Goal: Information Seeking & Learning: Learn about a topic

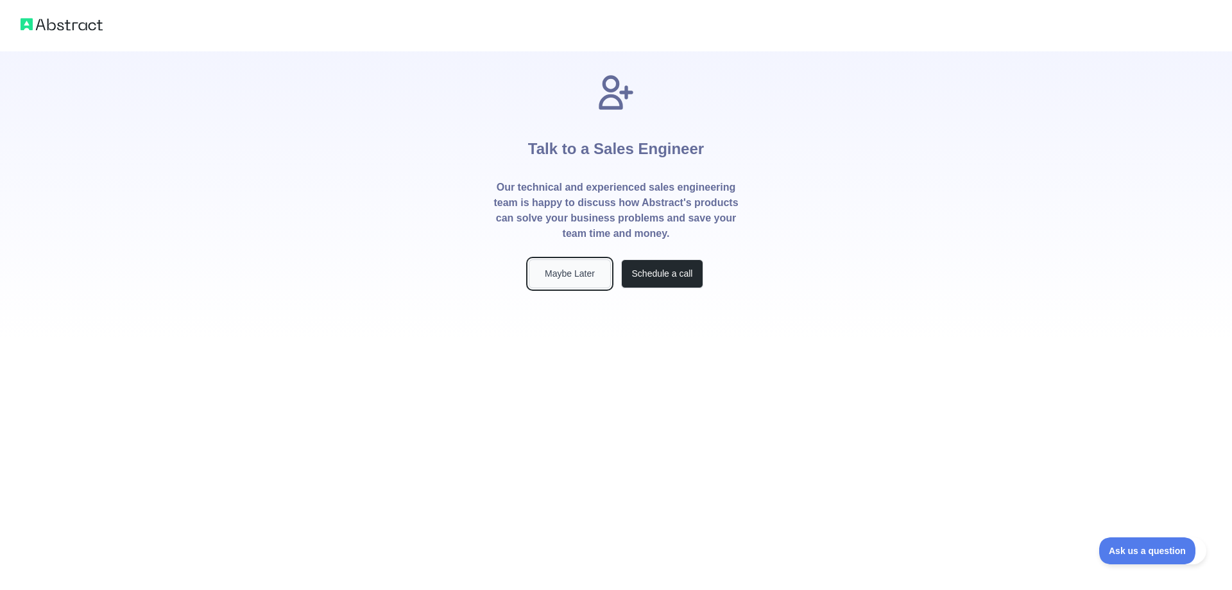
click at [571, 282] on button "Maybe Later" at bounding box center [570, 273] width 82 height 29
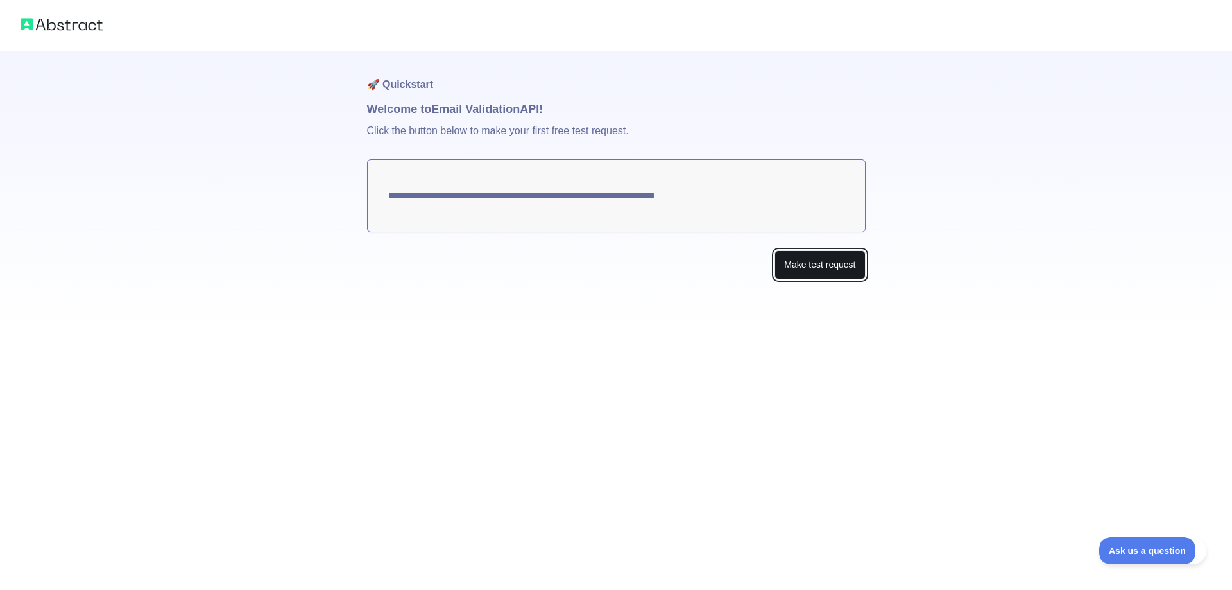
click at [816, 268] on button "Make test request" at bounding box center [820, 264] width 91 height 29
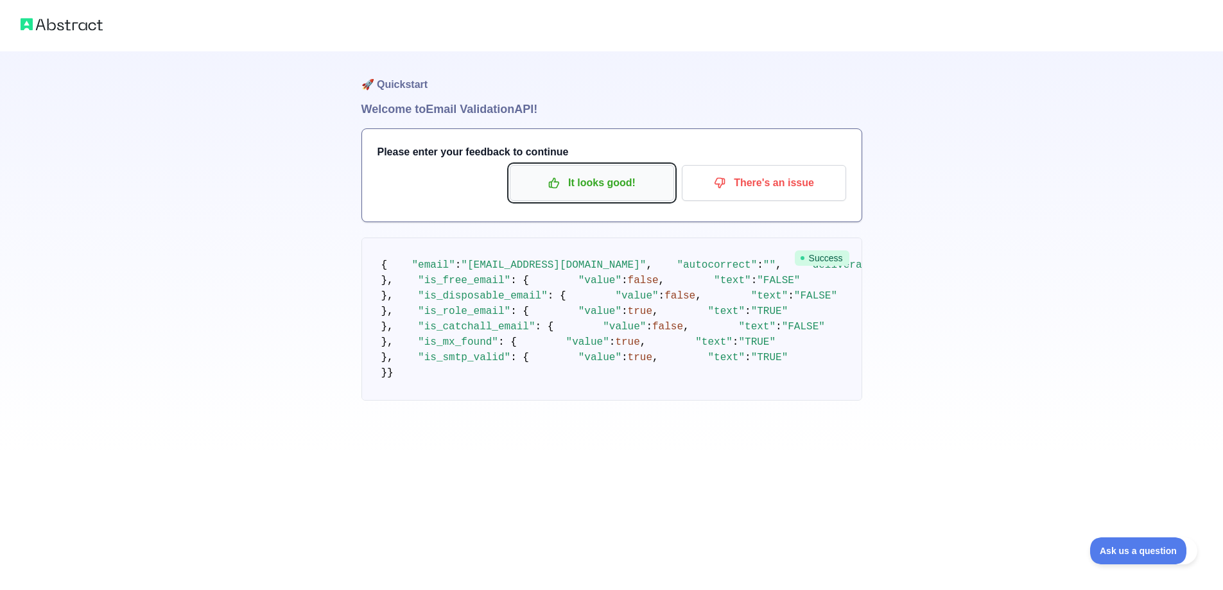
click at [630, 178] on p "It looks good!" at bounding box center [591, 183] width 145 height 22
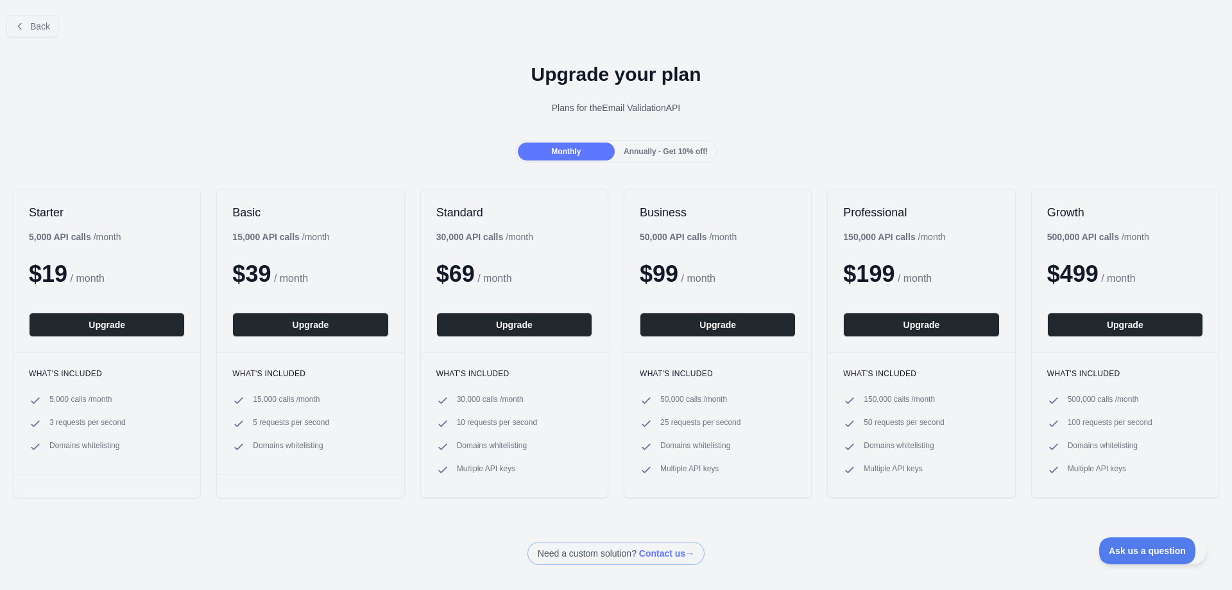
click at [1, 16] on div "Back" at bounding box center [616, 26] width 1232 height 42
click at [25, 26] on button "Back" at bounding box center [32, 26] width 52 height 22
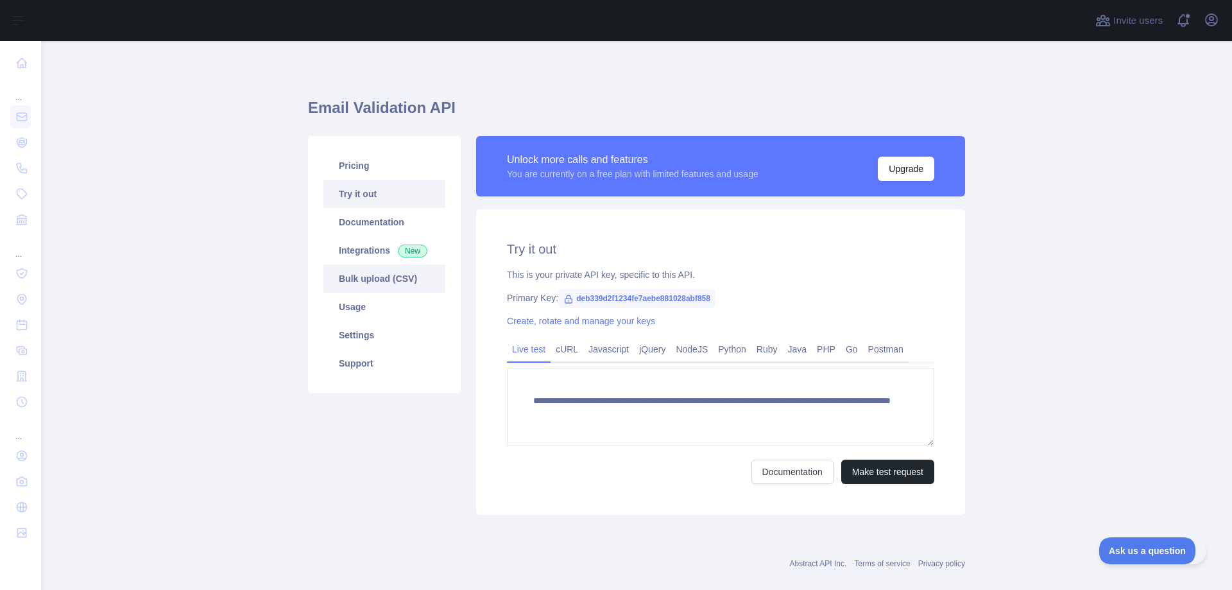
click at [386, 286] on link "Bulk upload (CSV)" at bounding box center [385, 278] width 122 height 28
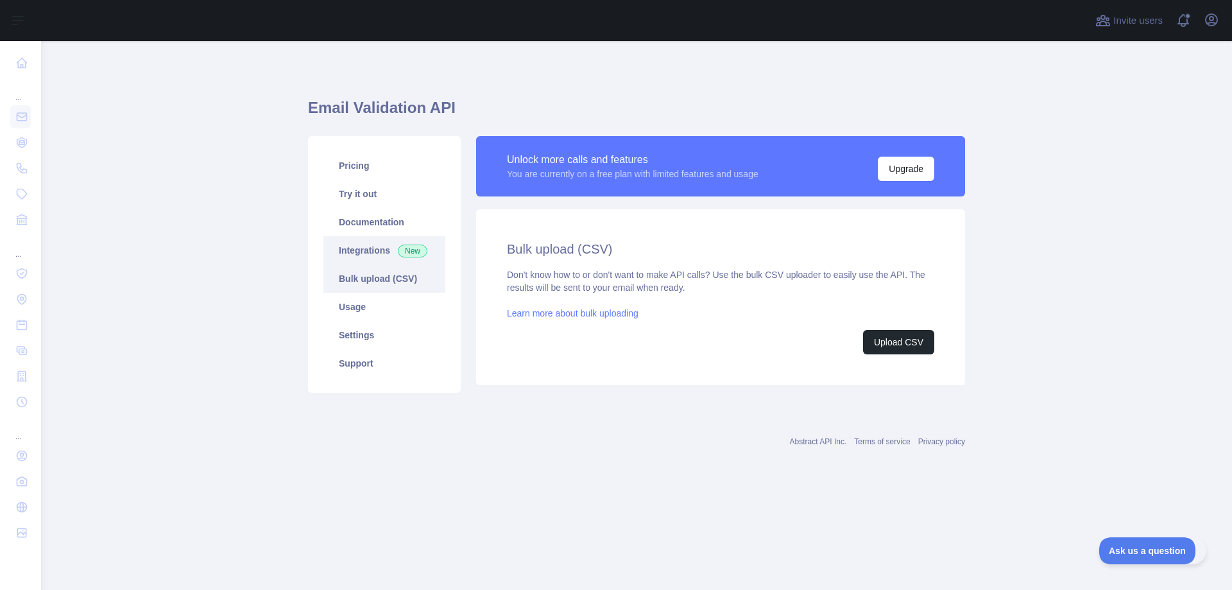
click at [372, 245] on link "Integrations New" at bounding box center [385, 250] width 122 height 28
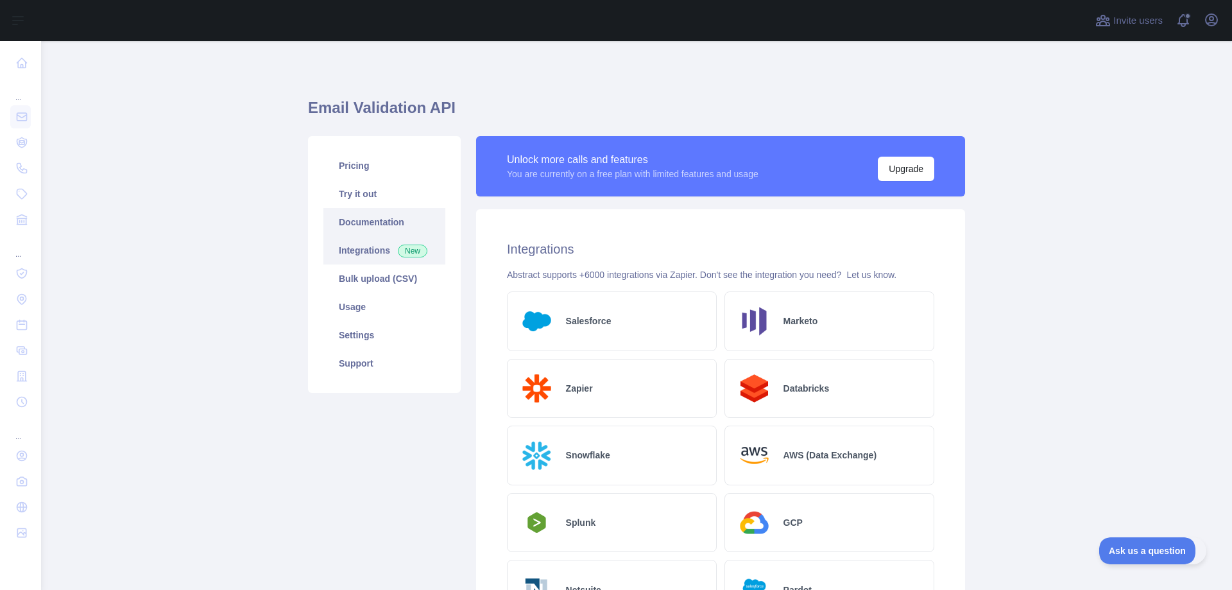
click at [376, 224] on link "Documentation" at bounding box center [385, 222] width 122 height 28
click at [370, 203] on link "Try it out" at bounding box center [385, 194] width 122 height 28
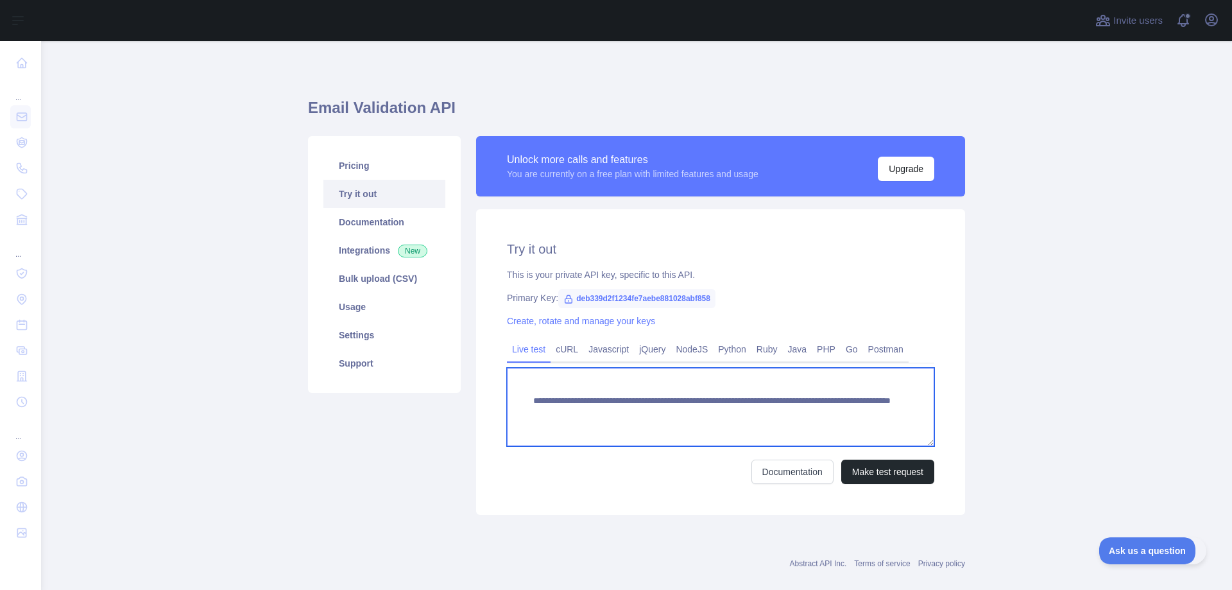
click at [530, 394] on textarea "**********" at bounding box center [720, 407] width 427 height 78
drag, startPoint x: 535, startPoint y: 397, endPoint x: 608, endPoint y: 405, distance: 74.2
click at [600, 404] on textarea "**********" at bounding box center [720, 407] width 427 height 78
click at [847, 420] on textarea "**********" at bounding box center [720, 407] width 427 height 78
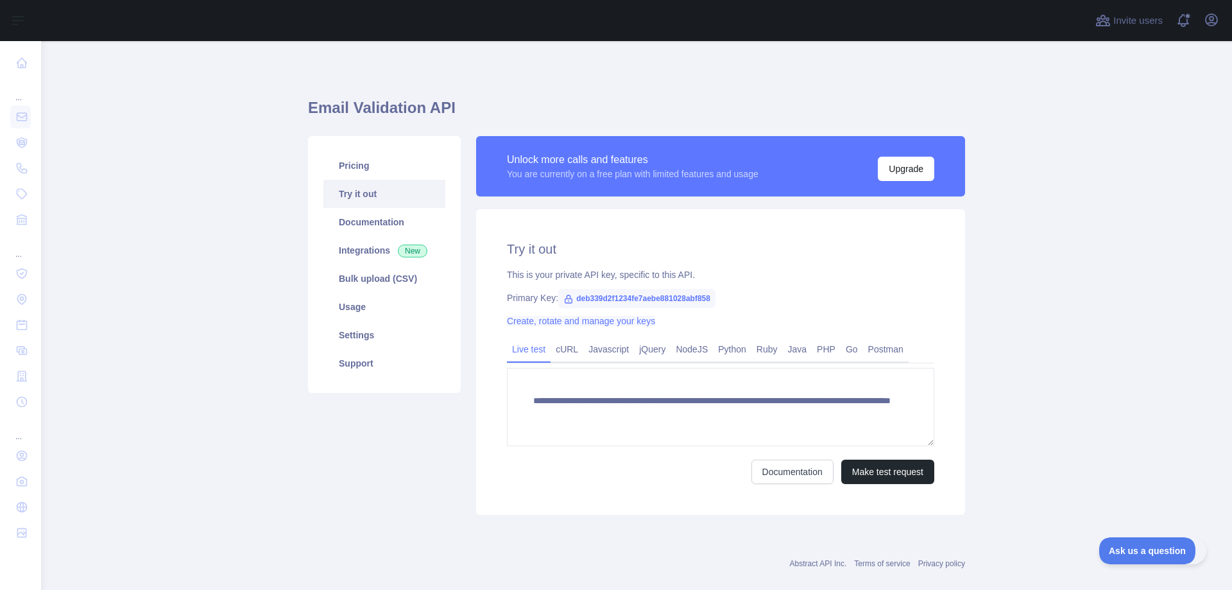
click at [592, 318] on link "Create, rotate and manage your keys" at bounding box center [581, 321] width 148 height 10
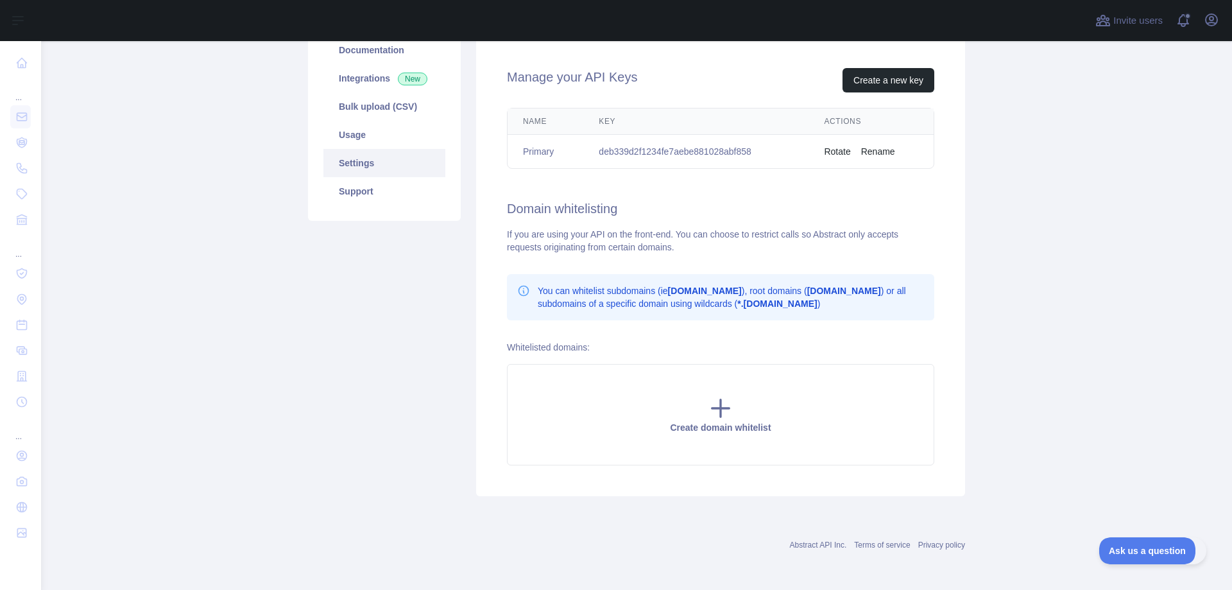
scroll to position [173, 0]
click at [677, 408] on div "Create domain whitelist" at bounding box center [720, 413] width 427 height 101
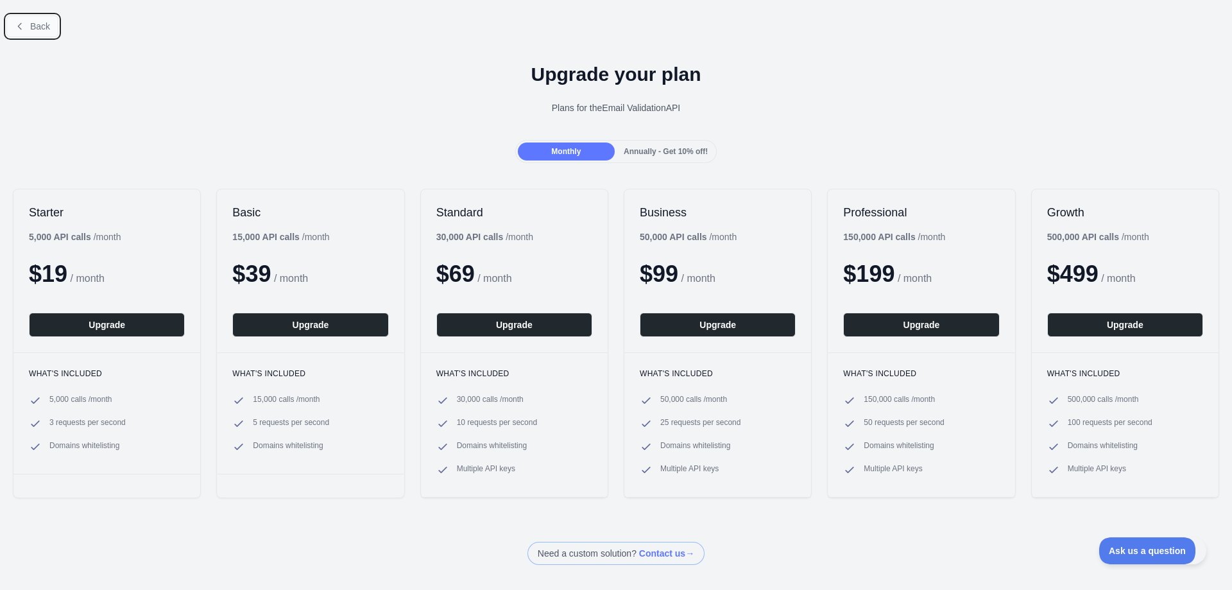
click at [46, 28] on span "Back" at bounding box center [40, 26] width 20 height 10
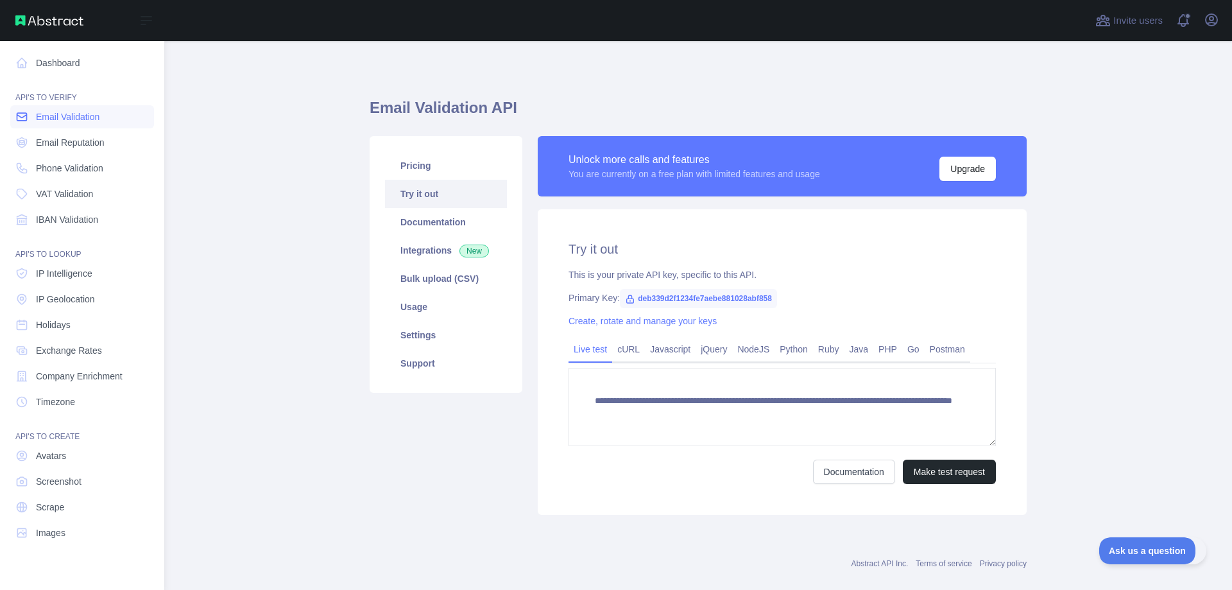
click at [85, 116] on span "Email Validation" at bounding box center [68, 116] width 64 height 13
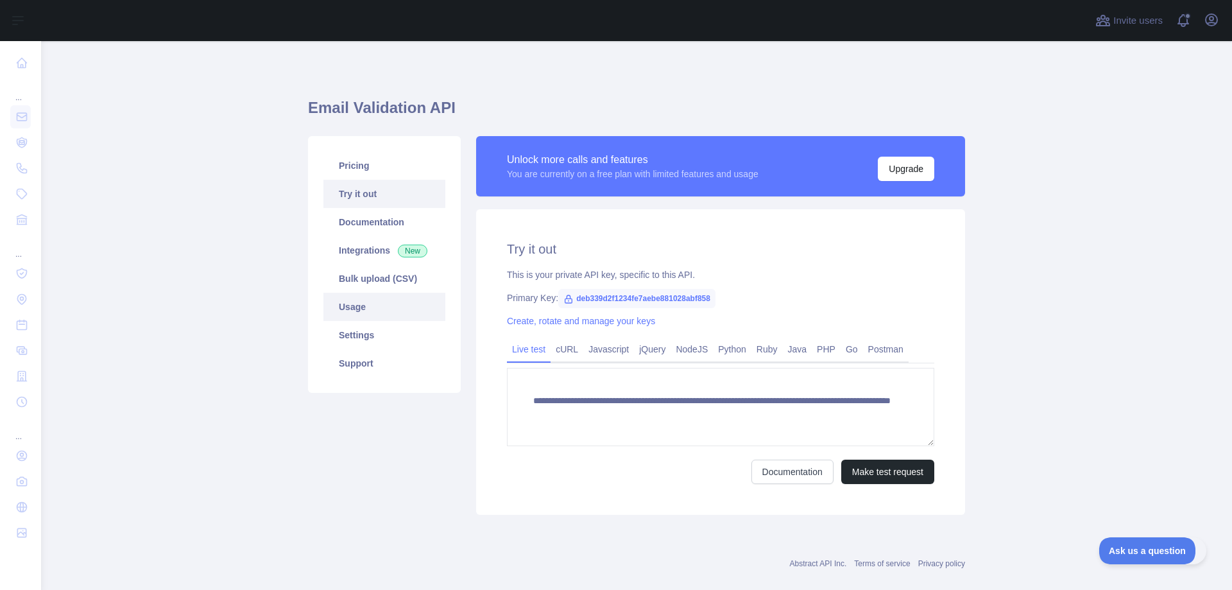
click at [373, 305] on link "Usage" at bounding box center [385, 307] width 122 height 28
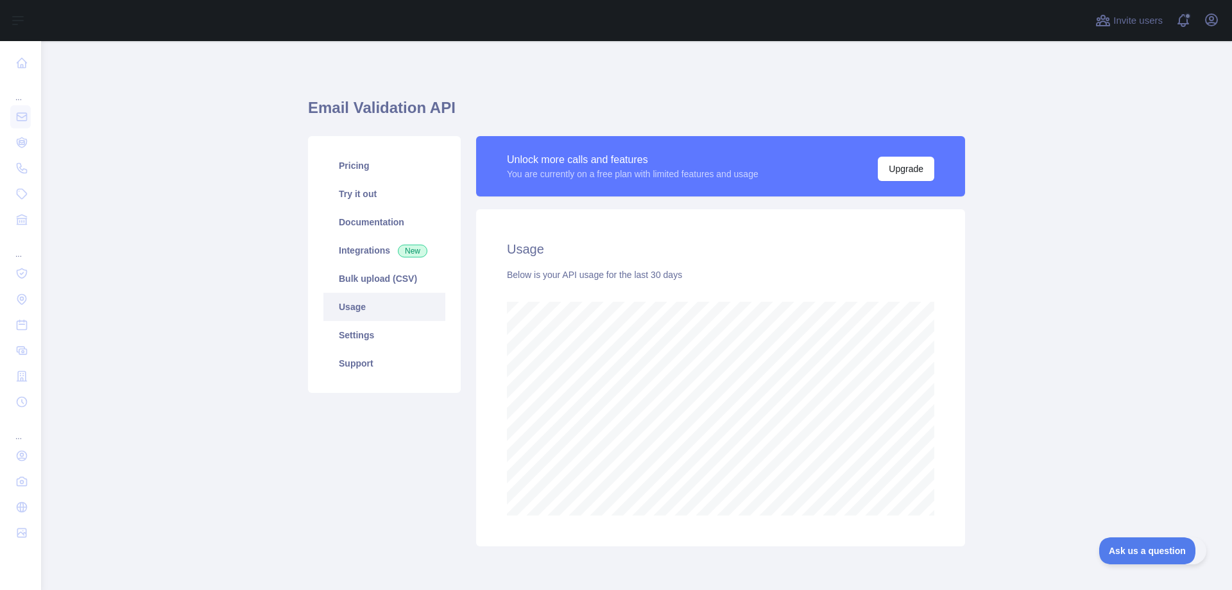
scroll to position [549, 1182]
click at [389, 282] on link "Bulk upload (CSV)" at bounding box center [385, 278] width 122 height 28
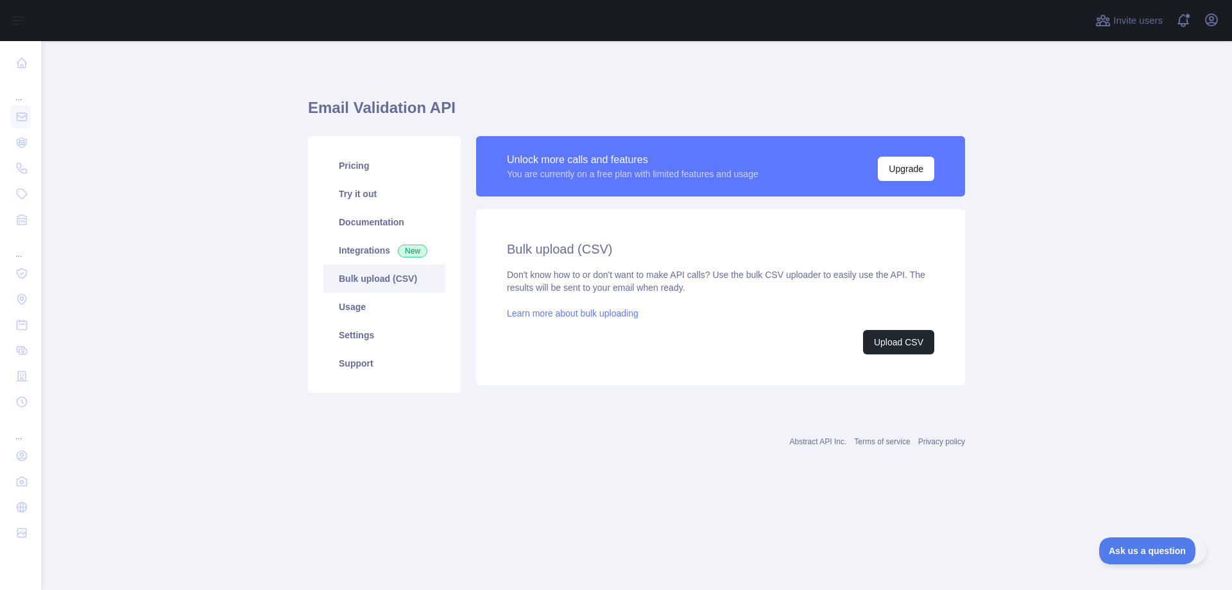
click at [558, 313] on link "Learn more about bulk uploading" at bounding box center [573, 313] width 132 height 10
